Goal: Task Accomplishment & Management: Use online tool/utility

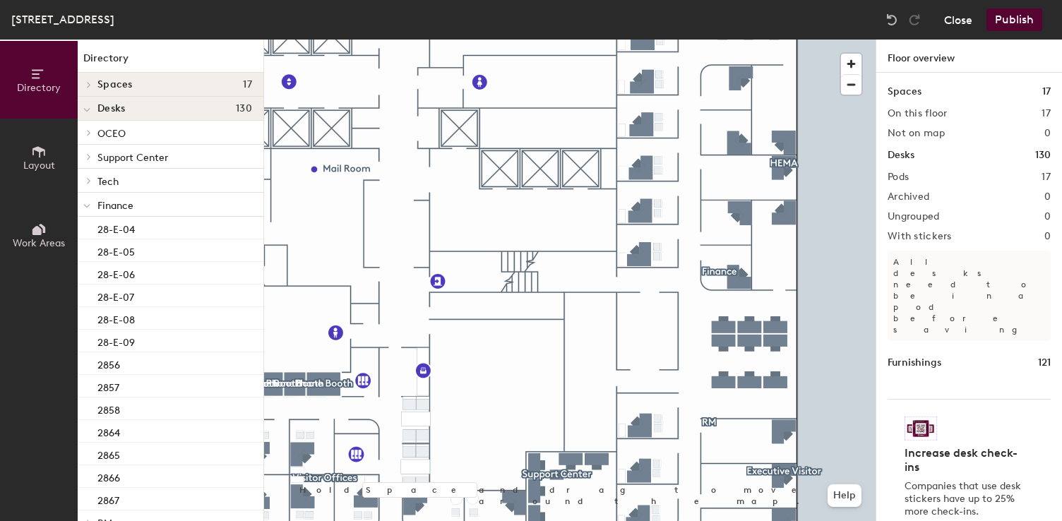
click at [954, 22] on button "Close" at bounding box center [958, 19] width 28 height 23
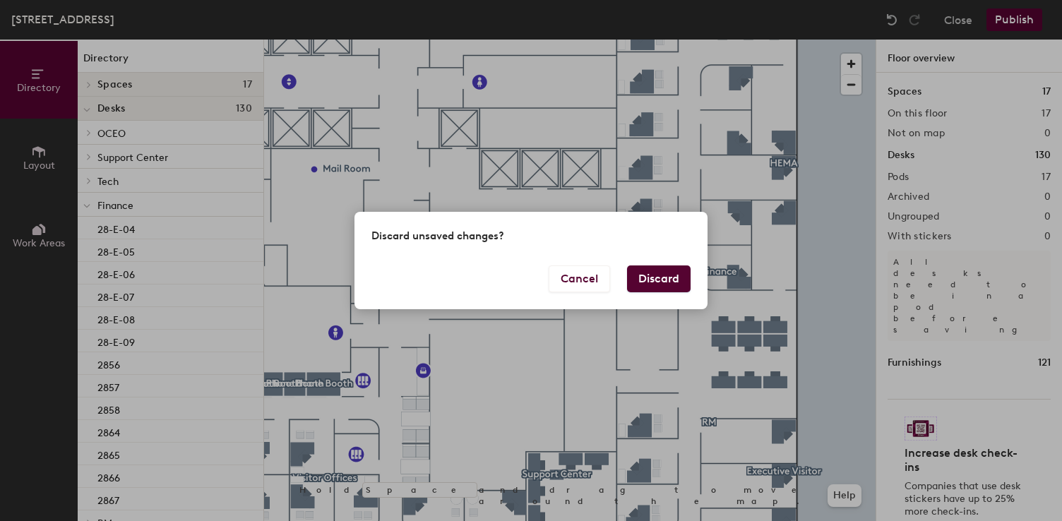
click at [660, 269] on button "Discard" at bounding box center [659, 279] width 64 height 27
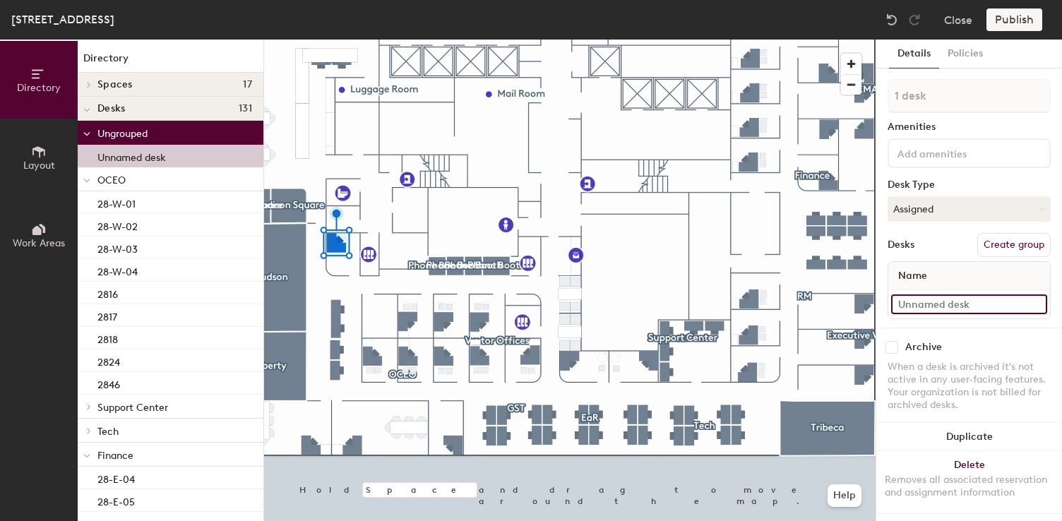
click at [940, 305] on input at bounding box center [970, 305] width 156 height 20
type input "2"
type input "2811"
click at [937, 244] on div "Desks Create group" at bounding box center [969, 245] width 163 height 24
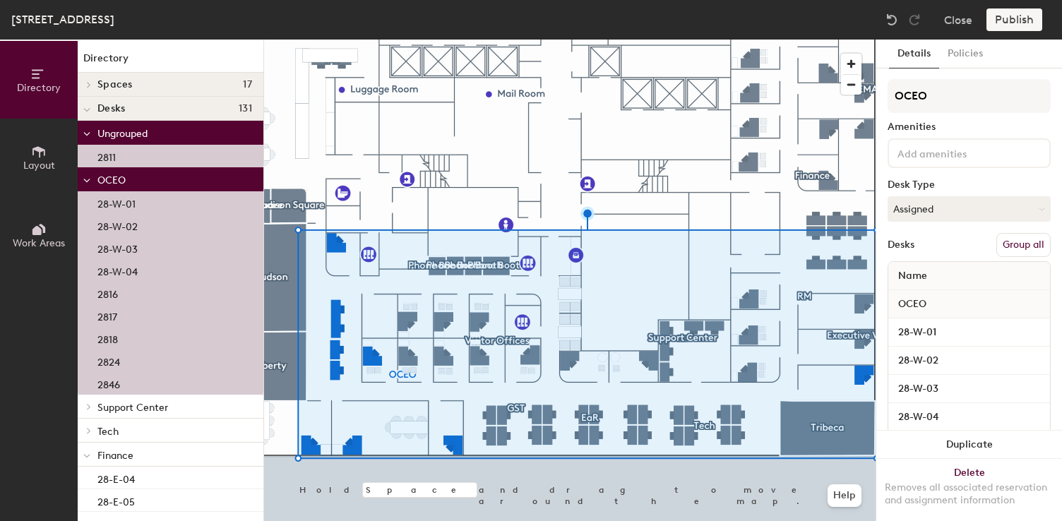
click at [1032, 242] on button "Group all" at bounding box center [1024, 245] width 54 height 24
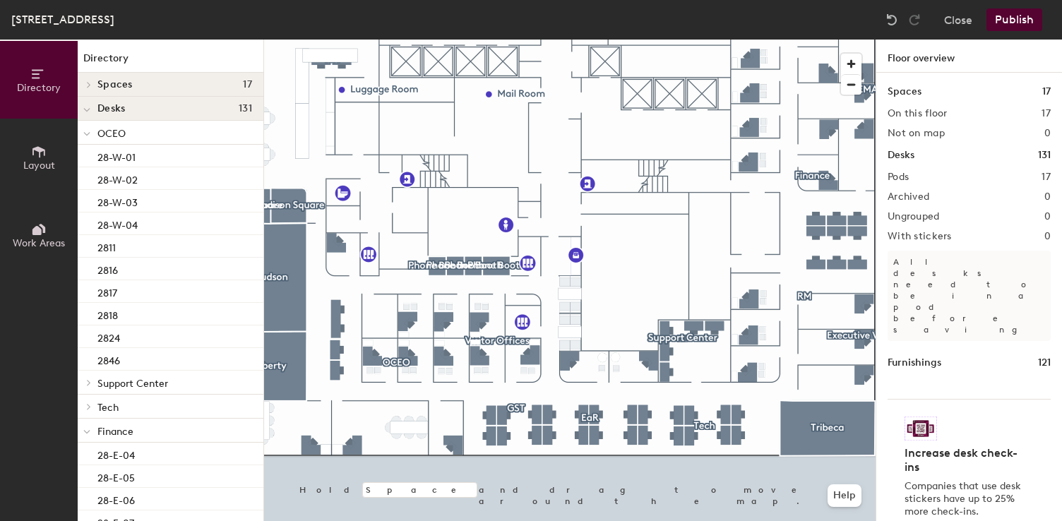
click at [1012, 17] on button "Publish" at bounding box center [1015, 19] width 56 height 23
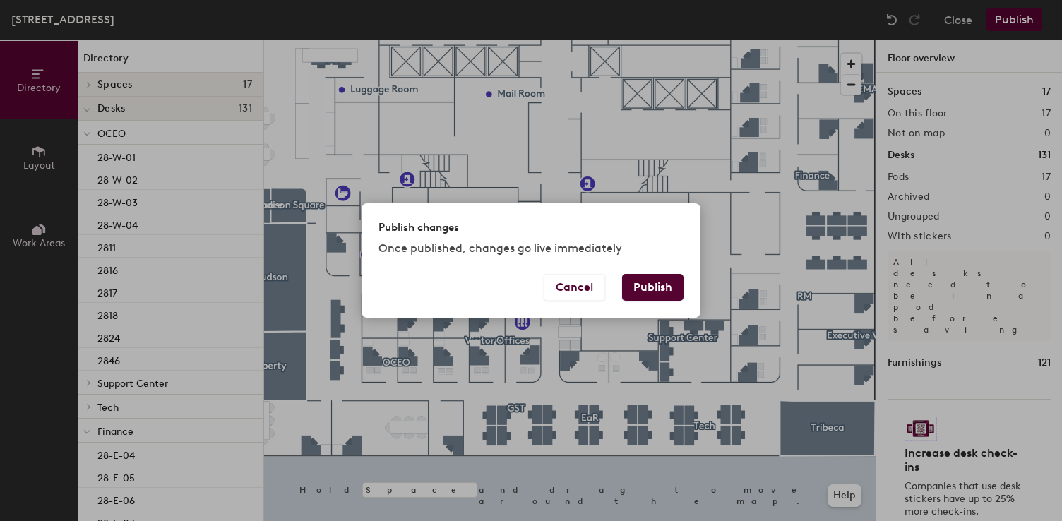
click at [660, 292] on button "Publish" at bounding box center [652, 287] width 61 height 27
